Goal: Entertainment & Leisure: Consume media (video, audio)

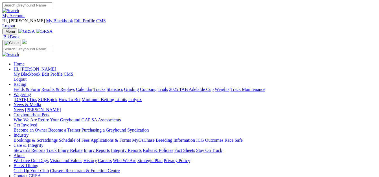
click at [26, 82] on link "Racing" at bounding box center [20, 84] width 13 height 5
click at [75, 87] on link "Results & Replays" at bounding box center [58, 89] width 34 height 5
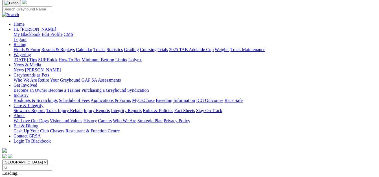
scroll to position [56, 0]
